Goal: Download file/media

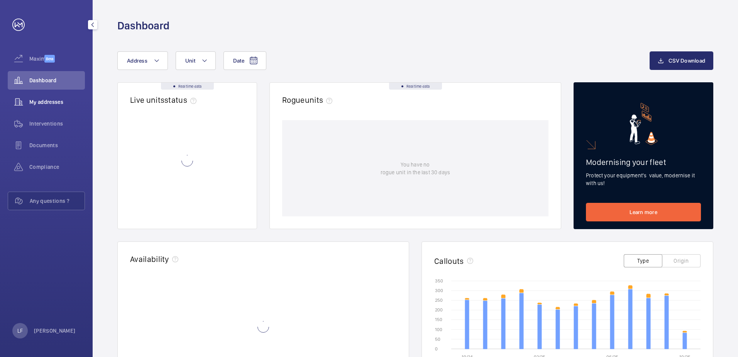
click at [51, 98] on span "My addresses" at bounding box center [57, 102] width 56 height 8
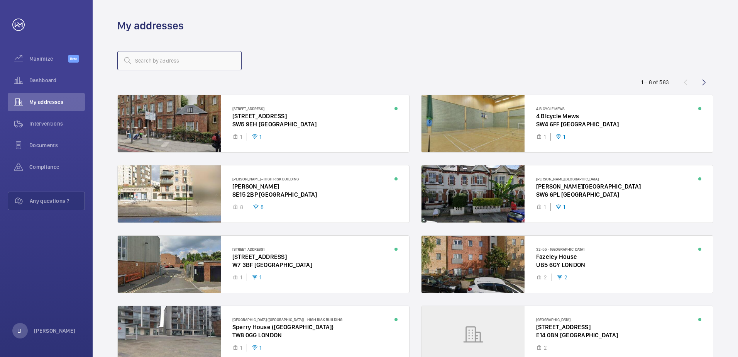
click at [137, 63] on input "text" at bounding box center [179, 60] width 124 height 19
click at [42, 80] on span "Dashboard" at bounding box center [57, 80] width 56 height 8
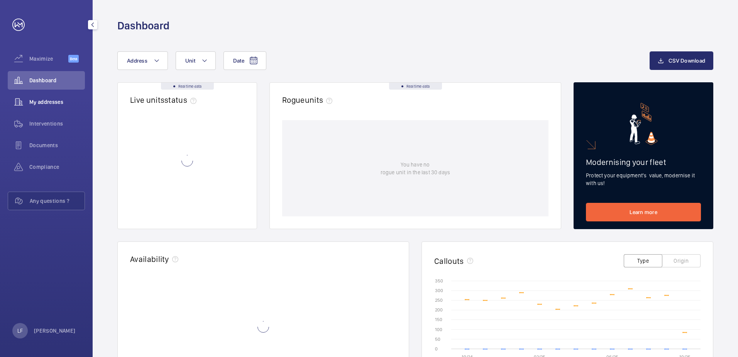
click at [49, 104] on span "My addresses" at bounding box center [57, 102] width 56 height 8
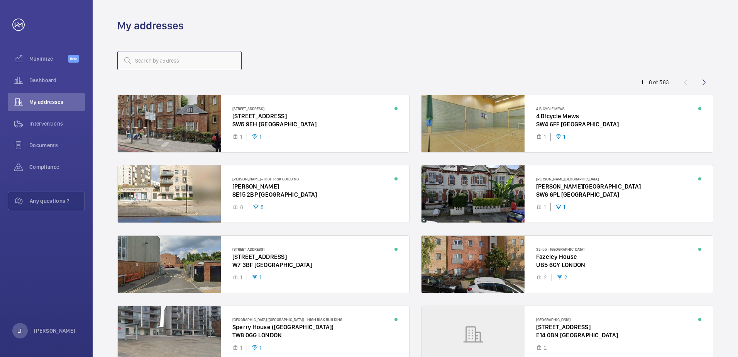
click at [159, 67] on input "text" at bounding box center [179, 60] width 124 height 19
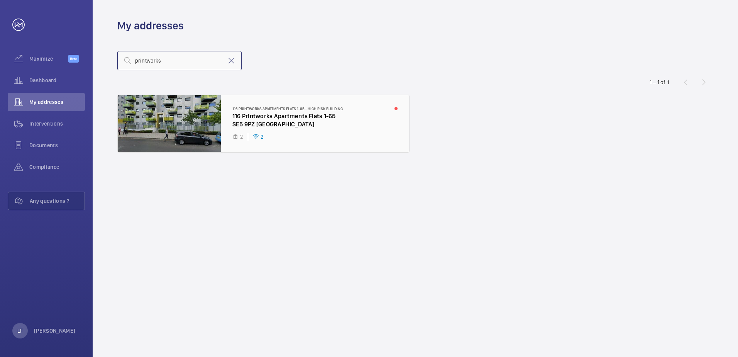
type input "printworks"
click at [237, 114] on div at bounding box center [264, 123] width 292 height 57
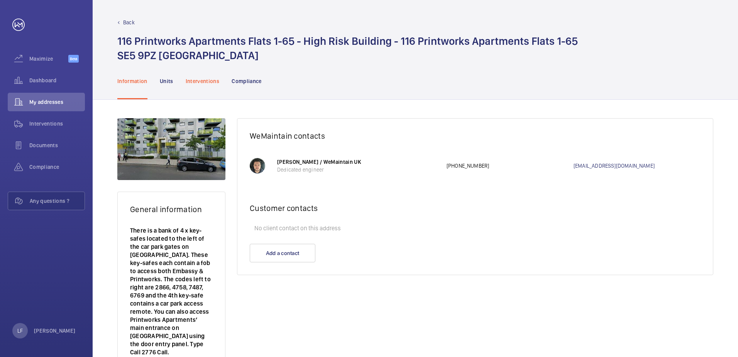
click at [201, 84] on p "Interventions" at bounding box center [203, 81] width 34 height 8
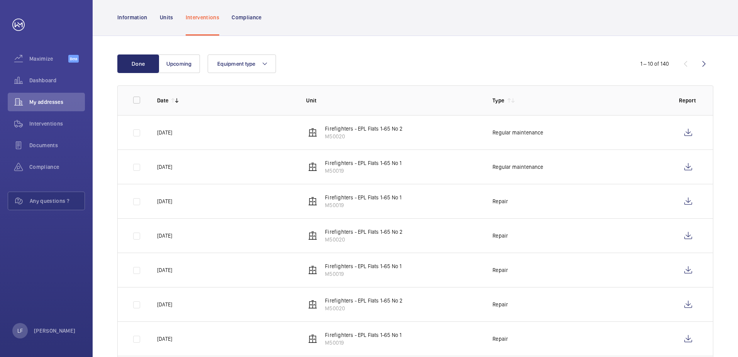
scroll to position [77, 0]
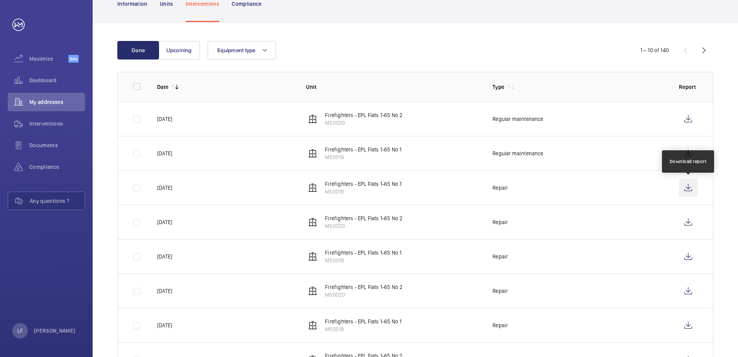
click at [685, 188] on wm-front-icon-button at bounding box center [688, 187] width 19 height 19
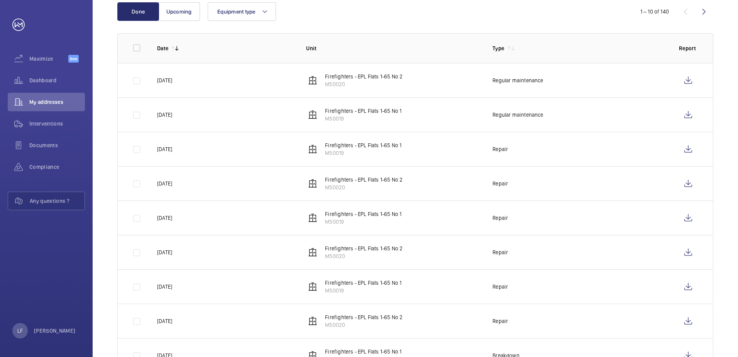
click at [708, 16] on wm-front-icon-button at bounding box center [704, 11] width 19 height 19
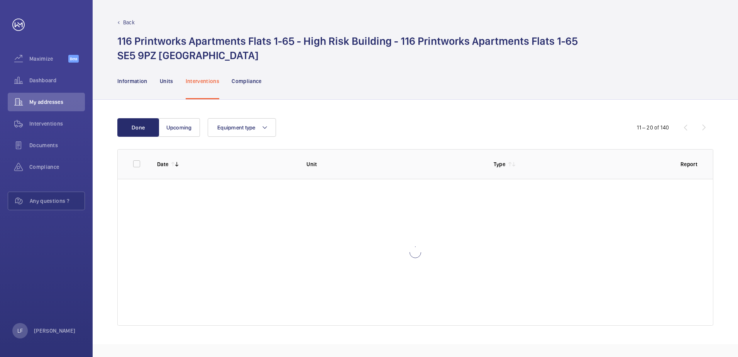
click at [707, 16] on div "Back 116 Printworks Apartments Flats 1-65 - High Risk Building - 116 Printworks…" at bounding box center [416, 31] width 646 height 63
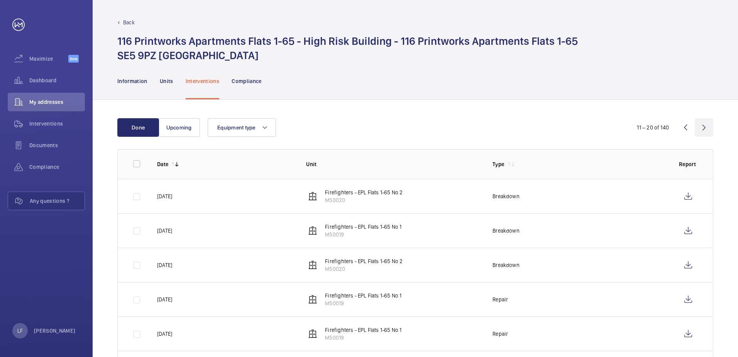
click at [703, 126] on wm-front-icon-button at bounding box center [704, 127] width 19 height 19
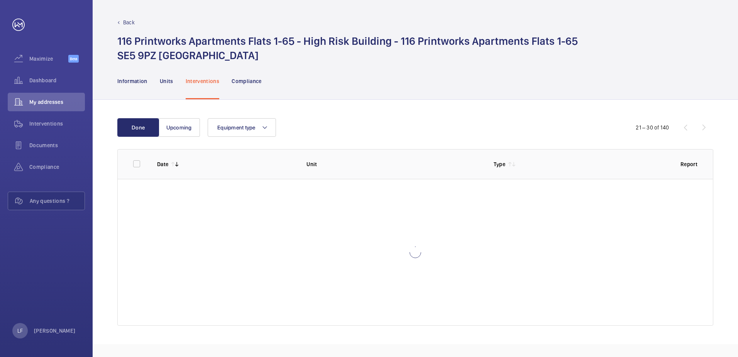
click at [703, 126] on div "21 – 30 of 140" at bounding box center [667, 127] width 93 height 9
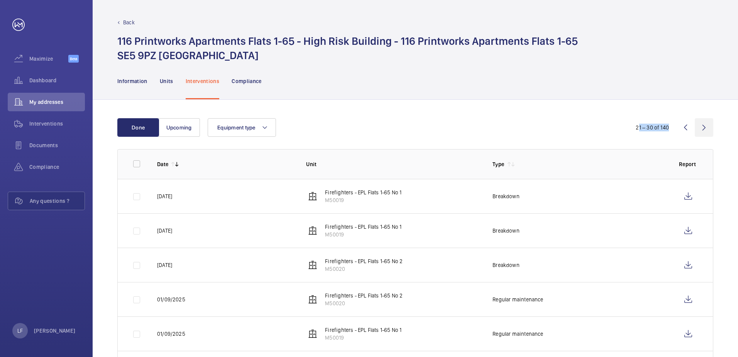
click at [703, 126] on wm-front-icon-button at bounding box center [704, 127] width 19 height 19
click at [703, 126] on div "21 – 30 of 140" at bounding box center [667, 127] width 93 height 9
click at [703, 126] on wm-front-icon-button at bounding box center [704, 127] width 19 height 19
click at [703, 129] on wm-front-icon-button at bounding box center [704, 127] width 19 height 19
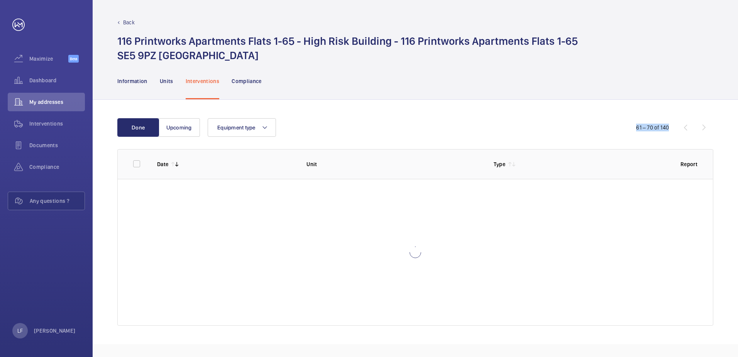
click at [703, 129] on div "61 – 70 of 140" at bounding box center [667, 127] width 93 height 9
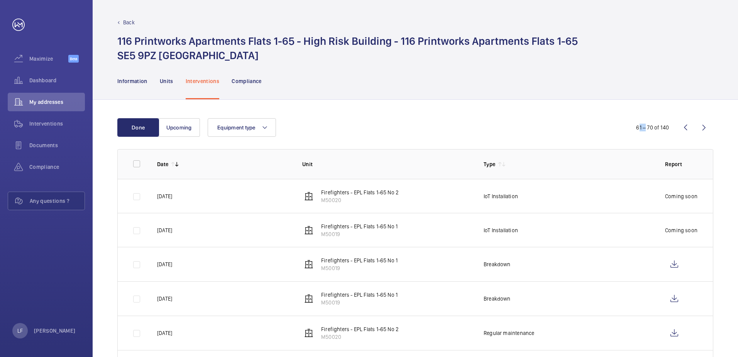
click at [703, 129] on wm-front-icon-button at bounding box center [704, 127] width 19 height 19
click at [703, 129] on div "71 – 80 of 140" at bounding box center [667, 127] width 93 height 9
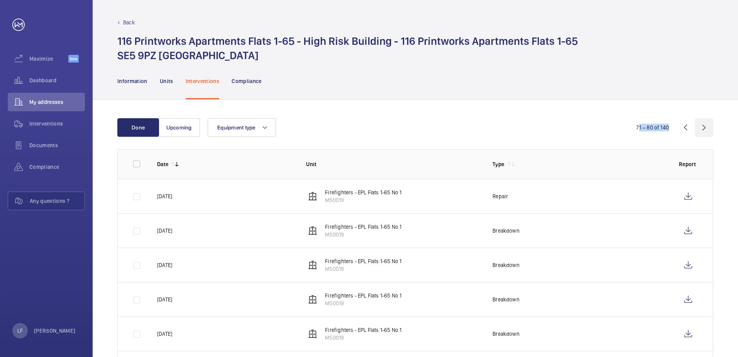
click at [703, 129] on wm-front-icon-button at bounding box center [704, 127] width 19 height 19
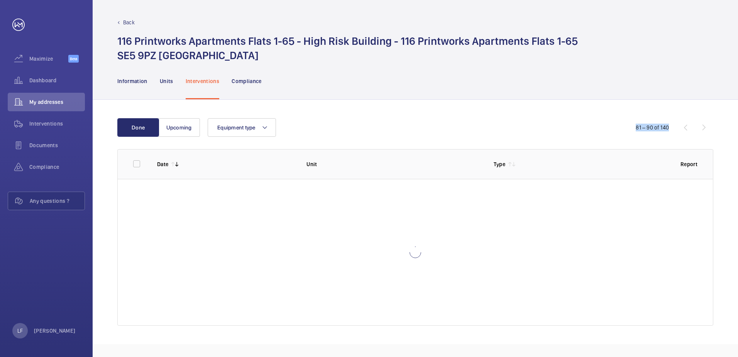
click at [703, 129] on div "81 – 90 of 140" at bounding box center [667, 127] width 93 height 9
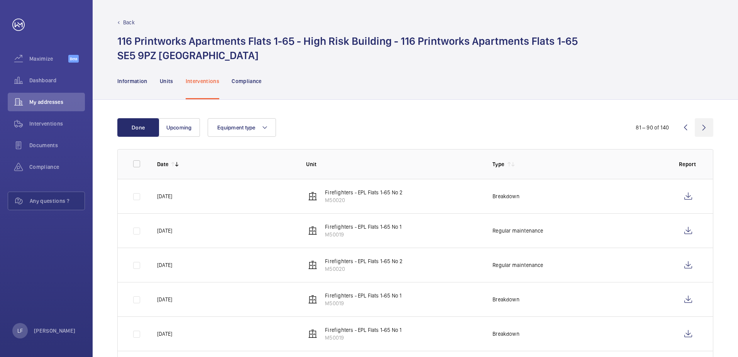
click at [703, 129] on wm-front-icon-button at bounding box center [704, 127] width 19 height 19
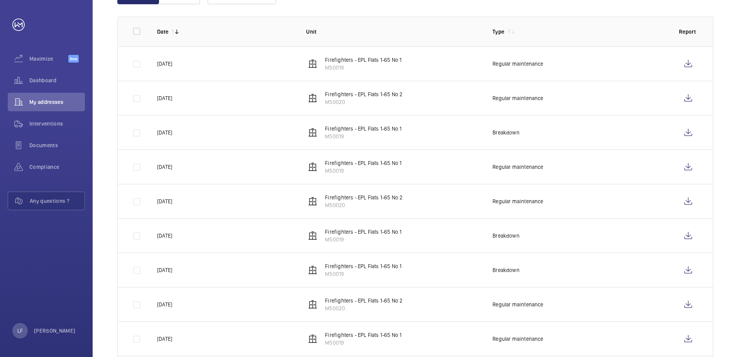
scroll to position [185, 0]
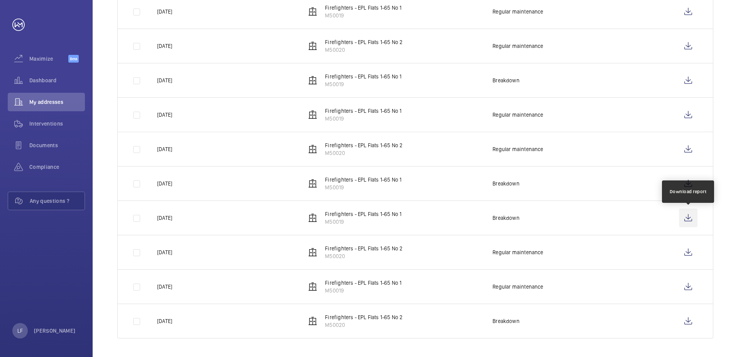
click at [685, 219] on wm-front-icon-button at bounding box center [688, 218] width 19 height 19
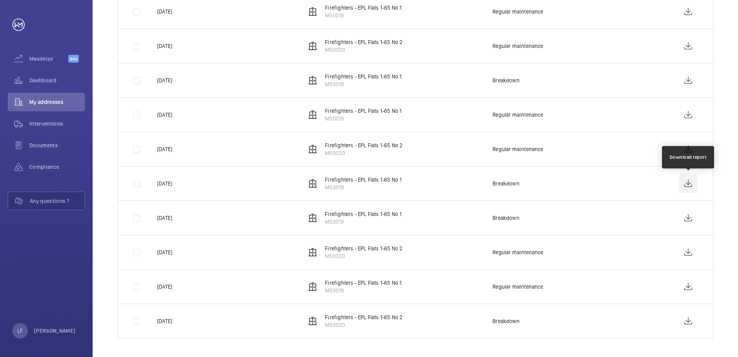
click at [693, 187] on wm-front-icon-button at bounding box center [688, 183] width 19 height 19
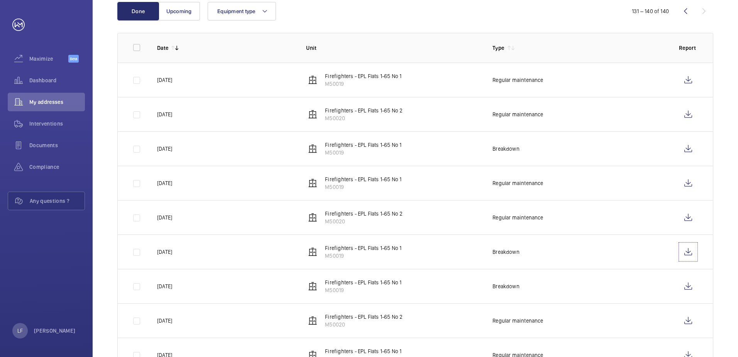
scroll to position [107, 0]
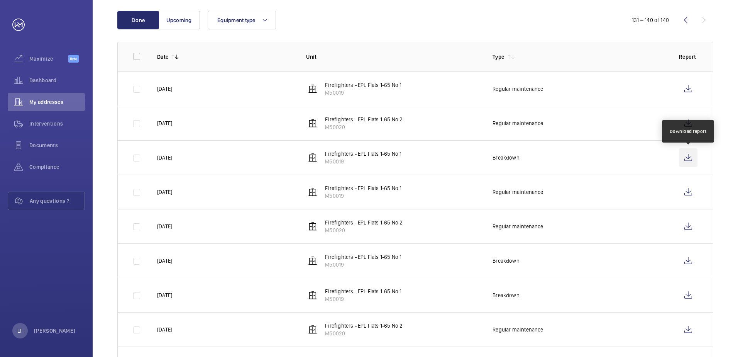
click at [686, 163] on wm-front-icon-button at bounding box center [688, 157] width 19 height 19
click at [685, 24] on wm-front-icon-button at bounding box center [685, 20] width 19 height 19
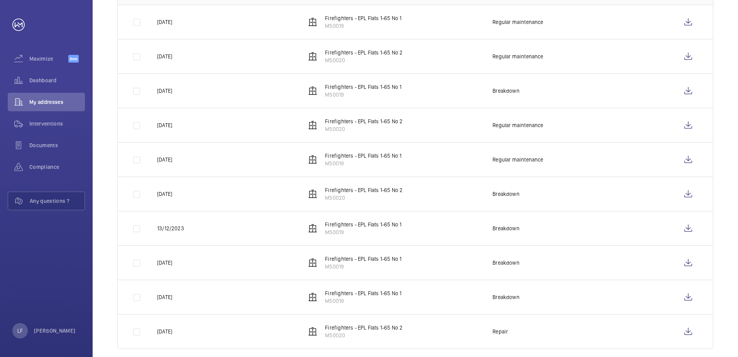
scroll to position [185, 0]
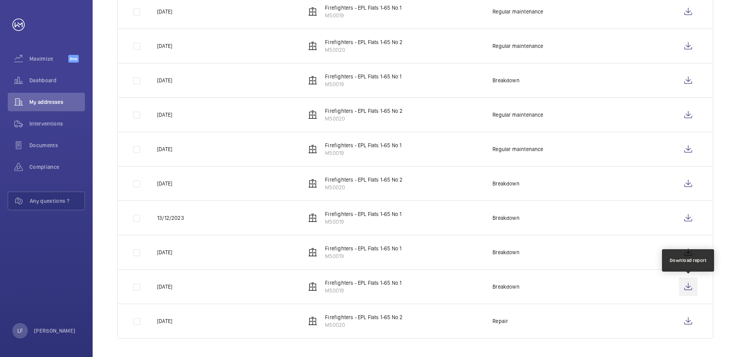
click at [691, 285] on wm-front-icon-button at bounding box center [688, 286] width 19 height 19
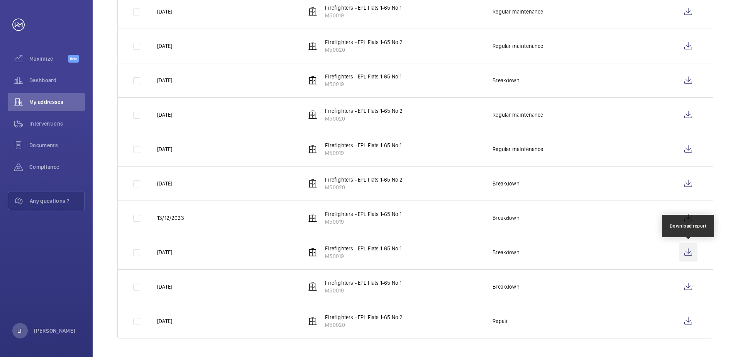
click at [687, 250] on wm-front-icon-button at bounding box center [688, 252] width 19 height 19
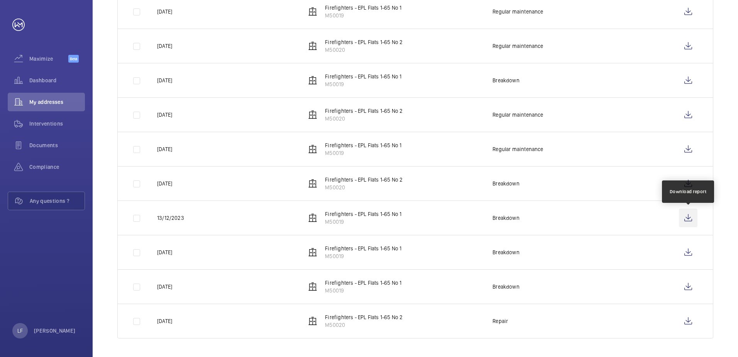
click at [685, 223] on wm-front-icon-button at bounding box center [688, 218] width 19 height 19
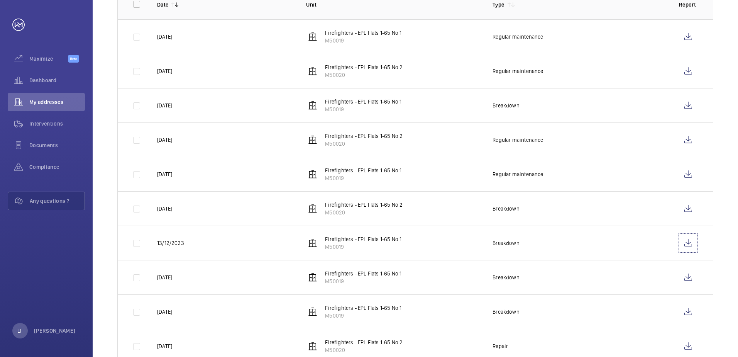
scroll to position [146, 0]
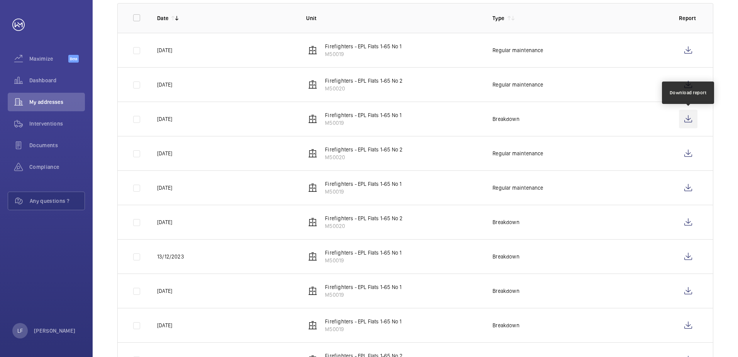
click at [681, 118] on wm-front-icon-button at bounding box center [688, 119] width 19 height 19
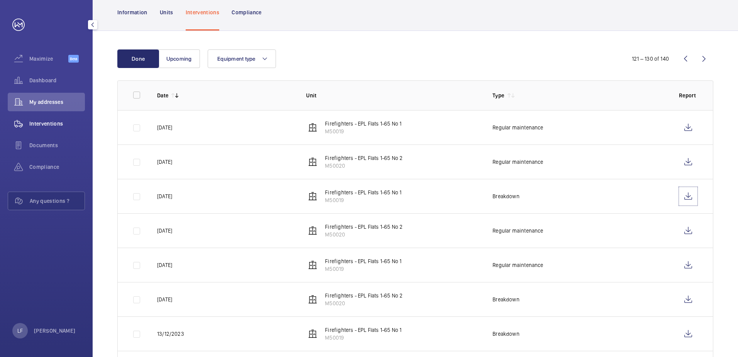
scroll to position [185, 0]
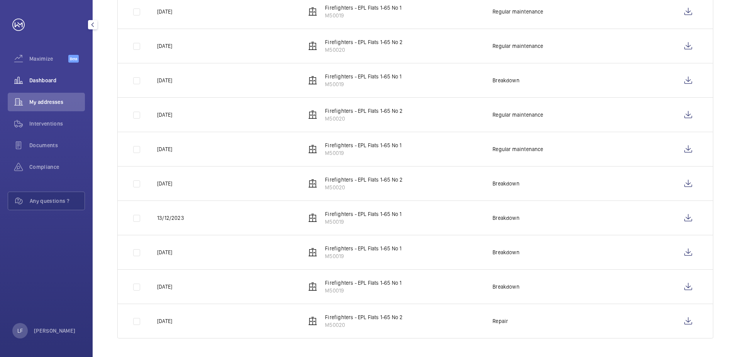
click at [41, 85] on div "Dashboard" at bounding box center [46, 80] width 77 height 19
